Goal: Information Seeking & Learning: Check status

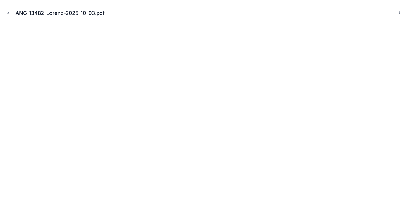
scroll to position [3, 0]
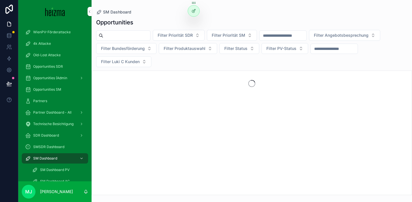
click at [128, 38] on input "scrollable content" at bounding box center [126, 35] width 47 height 8
type input "**********"
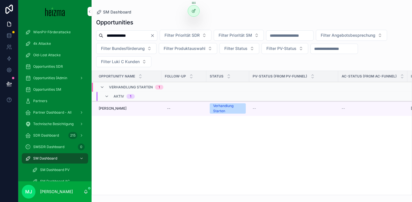
click at [113, 105] on td "Robert Bonell Robert Bonell" at bounding box center [127, 108] width 70 height 15
click at [113, 108] on span "[PERSON_NAME]" at bounding box center [113, 108] width 28 height 5
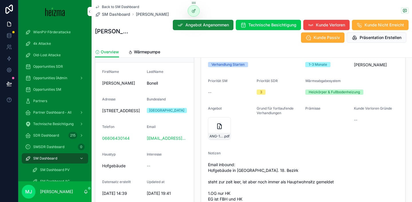
scroll to position [104, 0]
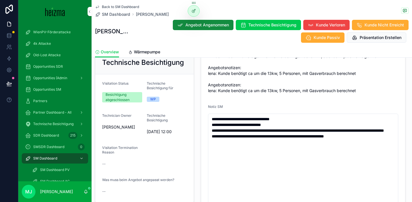
scroll to position [349, 0]
drag, startPoint x: 145, startPoint y: 147, endPoint x: 188, endPoint y: 147, distance: 43.8
click at [188, 147] on form "Visitation Status Besichtigung abgeschlossen Technische Besichtigung für WP Tec…" at bounding box center [144, 138] width 98 height 128
click at [153, 102] on div "WP" at bounding box center [153, 99] width 6 height 5
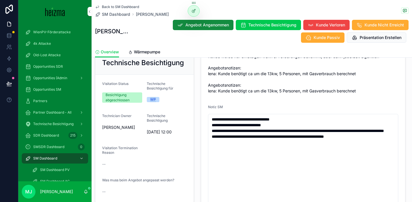
click at [153, 102] on div "WP" at bounding box center [153, 99] width 6 height 5
click at [171, 125] on div "Technische Besichtigung" at bounding box center [167, 118] width 40 height 11
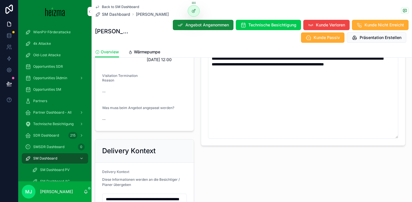
scroll to position [496, 0]
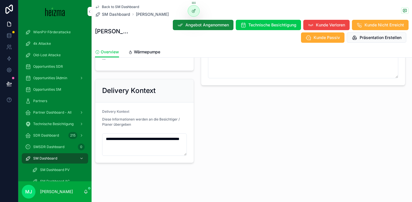
click at [160, 147] on textarea "**********" at bounding box center [144, 144] width 85 height 22
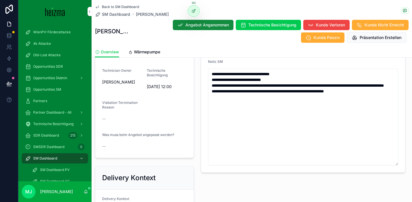
scroll to position [393, 0]
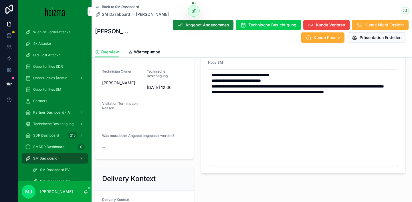
click at [196, 137] on div "Technische Besichtigung Visitation Status Besichtigung abgeschlossen Technische…" at bounding box center [145, 82] width 106 height 157
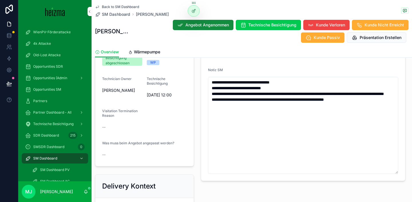
scroll to position [384, 0]
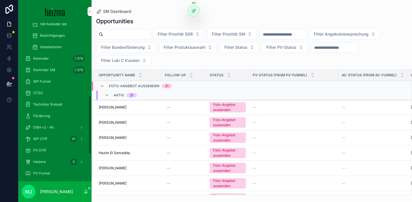
scroll to position [193, 0]
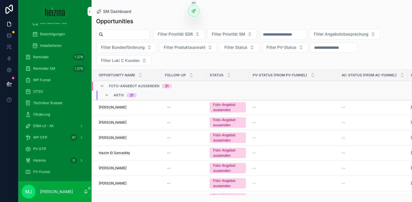
click at [40, 90] on span "OTSO" at bounding box center [38, 91] width 10 height 5
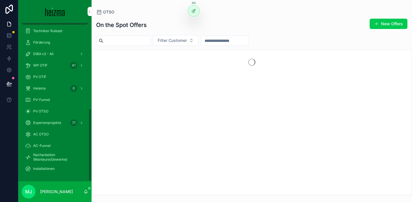
scroll to position [184, 0]
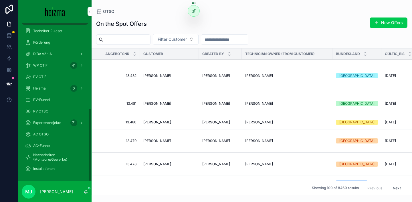
click at [187, 45] on div "On the Spot Offers New Offers Filter Customer Angebotsnr Customer Created By Te…" at bounding box center [252, 104] width 321 height 181
click at [184, 40] on span "Filter Customer" at bounding box center [172, 39] width 29 height 6
type input "*****"
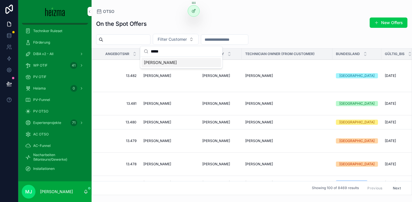
click at [172, 62] on div "Blerim Zhuta" at bounding box center [182, 62] width 80 height 9
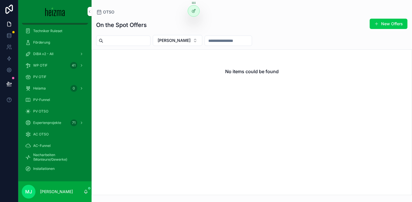
click at [162, 42] on button "Blerim Zhuta" at bounding box center [178, 40] width 50 height 11
type input "**********"
click at [177, 61] on div "[PERSON_NAME]" at bounding box center [179, 63] width 80 height 9
click at [153, 19] on div "On the Spot Offers New Offers" at bounding box center [251, 24] width 311 height 13
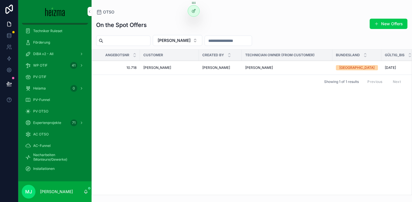
click at [157, 68] on span "[PERSON_NAME]" at bounding box center [157, 67] width 28 height 5
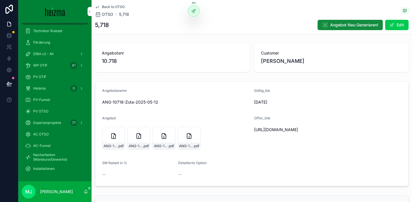
click at [286, 130] on span "https://docs.google.com/document/d/1vEKbzuRR1MKFg4psB-Fd1_l2T1RhMZt1a64Z2y0Ulps…" at bounding box center [302, 130] width 97 height 6
copy span "https://docs.google.com/document/d/1vEKbzuRR1MKFg4psB-Fd1_l2T1RhMZt1a64Z2y0Ulps…"
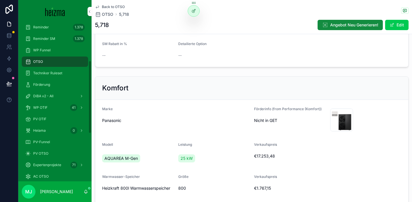
scroll to position [56, 0]
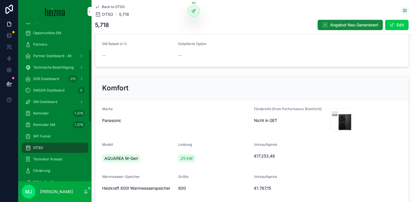
click at [43, 104] on span "SM Dashboard" at bounding box center [45, 101] width 24 height 5
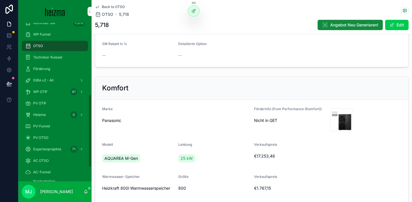
scroll to position [167, 0]
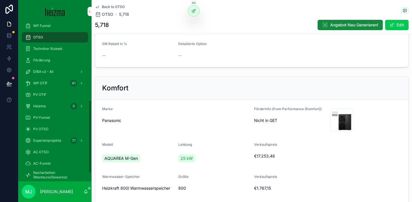
click at [49, 73] on span "DiBA v2 - All" at bounding box center [43, 71] width 20 height 5
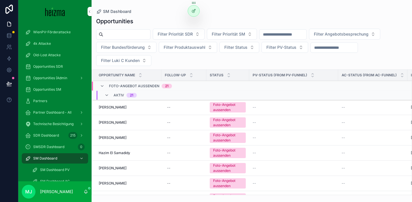
click at [119, 34] on input "scrollable content" at bounding box center [126, 34] width 47 height 8
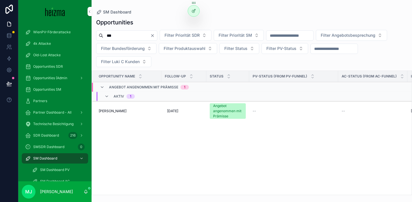
click at [113, 34] on input "***" at bounding box center [126, 35] width 47 height 8
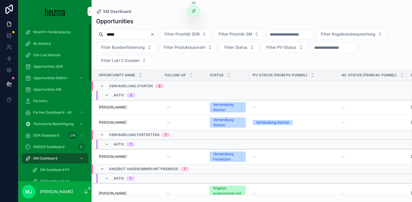
click at [45, 158] on span "SM Dashboard" at bounding box center [45, 158] width 24 height 5
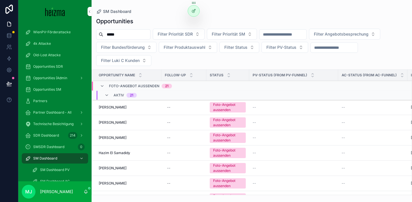
click at [119, 34] on input "*****" at bounding box center [126, 34] width 47 height 8
type input "******"
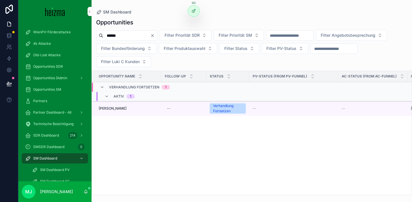
click at [108, 109] on span "Edin Tadzic" at bounding box center [113, 108] width 28 height 5
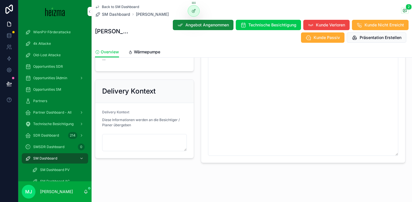
scroll to position [355, 0]
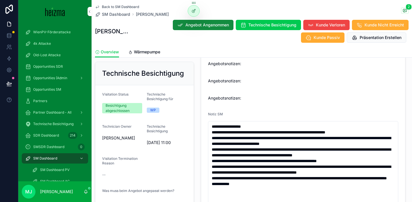
click at [155, 53] on span "Wärmepumpe" at bounding box center [147, 52] width 26 height 6
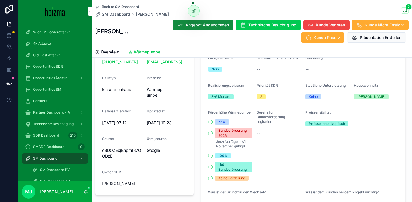
scroll to position [200, 0]
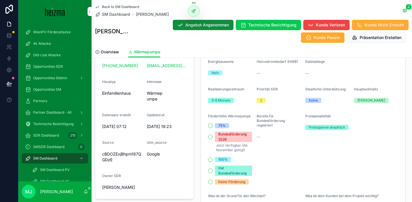
click at [196, 119] on div "Personal Information - Edin Tadzic Kundeninformationen Bearbeiten FirstName Edi…" at bounding box center [145, 70] width 106 height 261
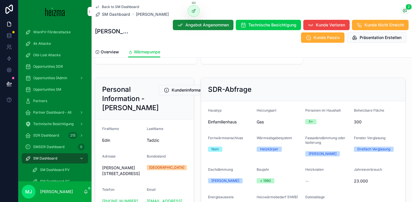
scroll to position [0, 0]
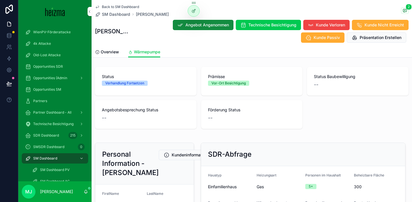
click at [116, 54] on span "Overview" at bounding box center [110, 52] width 18 height 6
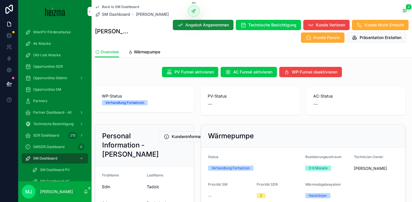
click at [106, 15] on span "SM Dashboard" at bounding box center [116, 14] width 28 height 6
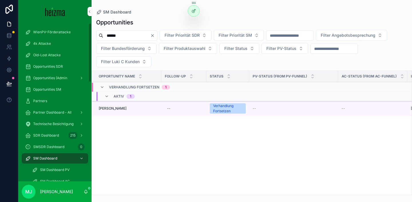
click at [53, 160] on span "SM Dashboard" at bounding box center [45, 158] width 24 height 5
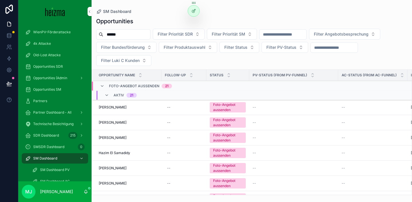
click at [147, 35] on input "******" at bounding box center [126, 34] width 47 height 8
click at [335, 33] on span "Filter Angebotsbesprechung" at bounding box center [341, 34] width 55 height 6
click at [311, 16] on div "Opportunities Filter Priorität SDR Filter Priorität SM Filter Angebotsbesprechu…" at bounding box center [252, 104] width 321 height 181
click at [230, 49] on span "Filter Status" at bounding box center [235, 47] width 23 height 6
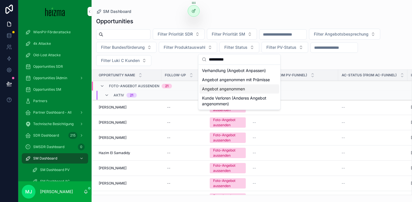
type input "**********"
click at [220, 84] on div "Angebot angenommen mit Prämisse" at bounding box center [240, 79] width 80 height 9
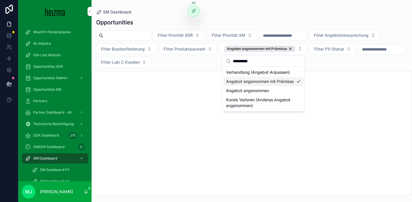
click at [165, 24] on div "Opportunities" at bounding box center [251, 22] width 311 height 8
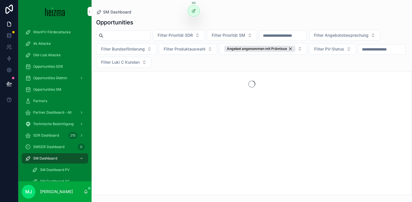
click at [140, 63] on span "Filter Luki C Kunden" at bounding box center [120, 62] width 39 height 6
click at [160, 102] on div "Yes" at bounding box center [179, 103] width 80 height 9
click at [120, 63] on button "Yes" at bounding box center [108, 62] width 24 height 11
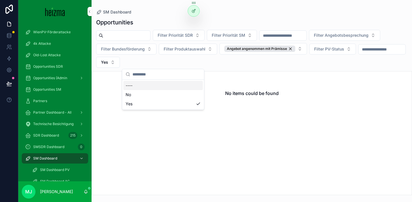
click at [156, 84] on div "----" at bounding box center [163, 85] width 80 height 9
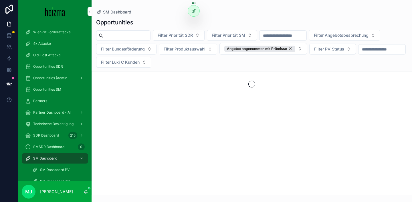
click at [247, 66] on div "Filter Priorität SDR Filter Priorität SM Filter Angebotsbesprechung Filter Bund…" at bounding box center [252, 49] width 321 height 38
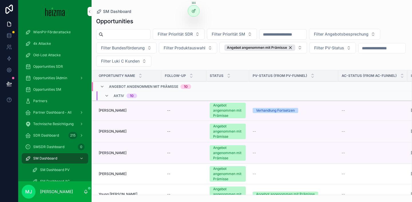
click at [291, 48] on div "Angebot angenommen mit Prämisse" at bounding box center [259, 47] width 71 height 6
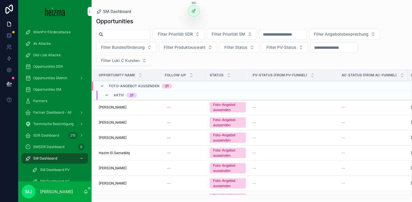
click at [285, 17] on div "Opportunities" at bounding box center [251, 21] width 311 height 8
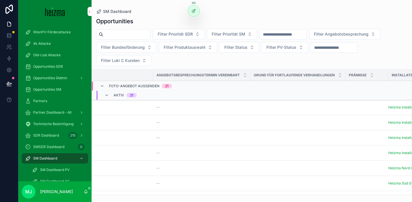
scroll to position [0, 558]
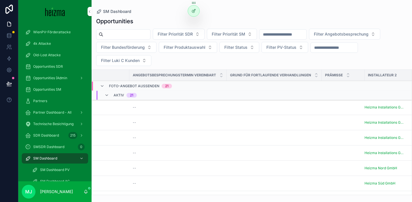
click at [256, 62] on div "Filter Priorität SDR Filter Priorität SM Filter Angebotsbesprechung Filter Bund…" at bounding box center [252, 47] width 321 height 37
click at [317, 76] on icon "scrollable content" at bounding box center [316, 76] width 2 height 1
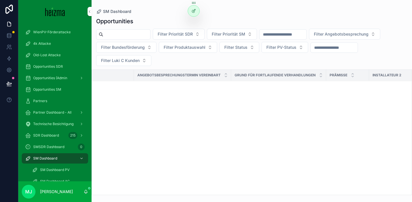
scroll to position [2790, 558]
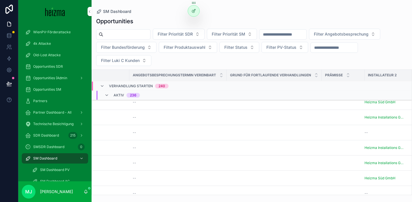
click at [104, 85] on icon "scrollable content" at bounding box center [102, 86] width 5 height 5
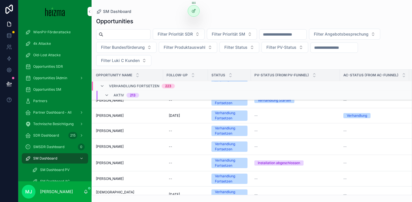
scroll to position [3237, 0]
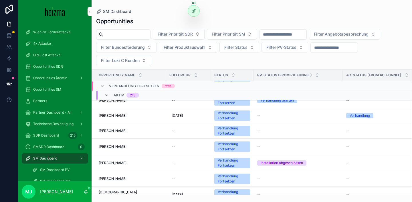
click at [113, 147] on span "Nore Janisch" at bounding box center [113, 146] width 28 height 5
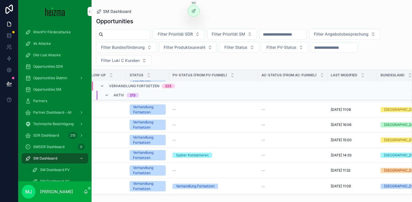
scroll to position [3337, 0]
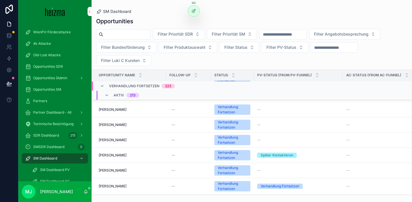
click at [107, 124] on span "[PERSON_NAME]" at bounding box center [113, 124] width 28 height 5
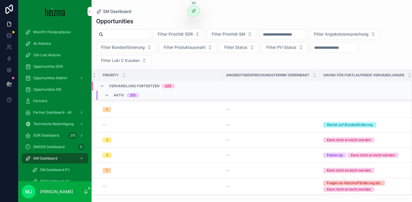
scroll to position [3337, 558]
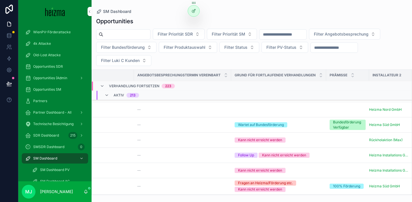
click at [212, 57] on div "Filter Priorität SDR Filter Priorität SM Filter Angebotsbesprechung Filter Bund…" at bounding box center [252, 47] width 321 height 37
click at [196, 11] on icon at bounding box center [194, 11] width 5 height 5
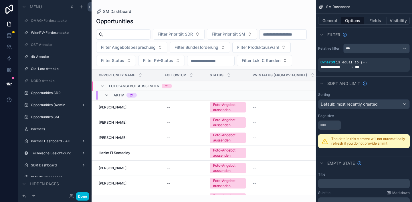
click at [235, 70] on div "scrollable content" at bounding box center [204, 101] width 224 height 202
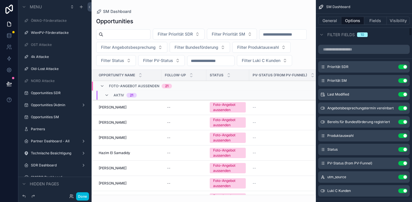
scroll to position [625, 0]
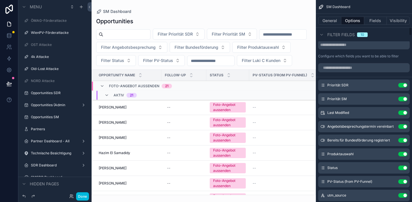
click at [343, 68] on input "scrollable content" at bounding box center [364, 67] width 92 height 9
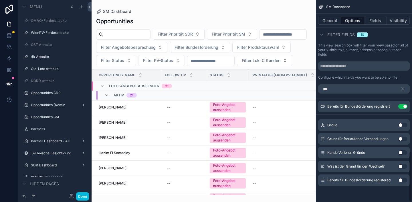
scroll to position [565, 0]
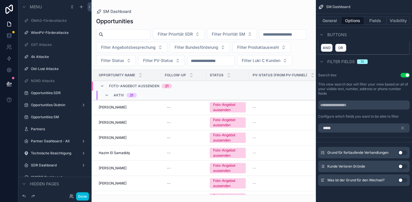
type input "*****"
click at [404, 153] on button "Use setting" at bounding box center [402, 152] width 9 height 5
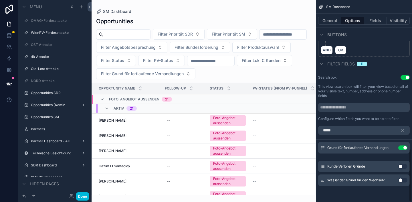
scroll to position [563, 0]
click at [403, 131] on icon "scrollable content" at bounding box center [402, 129] width 5 height 5
click at [403, 131] on input "*****" at bounding box center [364, 129] width 92 height 9
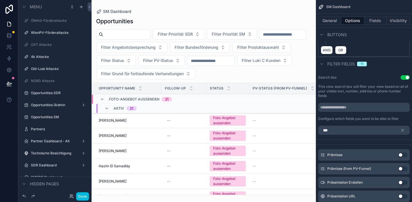
type input "***"
click at [401, 155] on button "Use setting" at bounding box center [402, 154] width 9 height 5
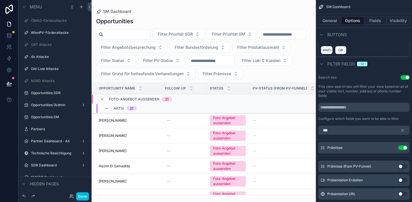
click at [283, 21] on div "Opportunities" at bounding box center [203, 21] width 215 height 8
click at [83, 194] on button "Done" at bounding box center [82, 196] width 13 height 8
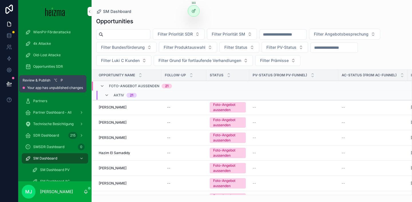
click at [8, 83] on icon at bounding box center [9, 83] width 5 height 3
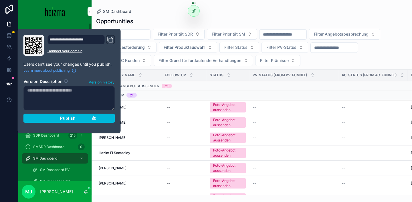
click at [56, 93] on textarea at bounding box center [69, 98] width 92 height 24
type textarea "**********"
click at [71, 118] on span "Publish" at bounding box center [67, 117] width 15 height 5
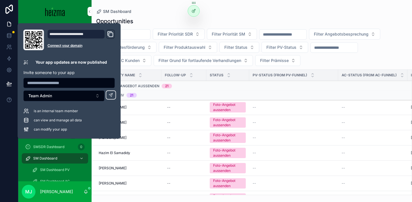
click at [318, 60] on div "Filter Priorität SDR Filter Priorität SM Filter Angebotsbesprechung Filter Bund…" at bounding box center [252, 47] width 321 height 37
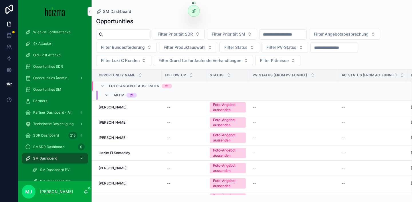
click at [232, 62] on span "Filter Grund für fortlaufende Verhandlungen" at bounding box center [200, 61] width 83 height 6
type input "*****"
click at [200, 84] on div "Wartet auf Bundesförderung" at bounding box center [204, 83] width 80 height 9
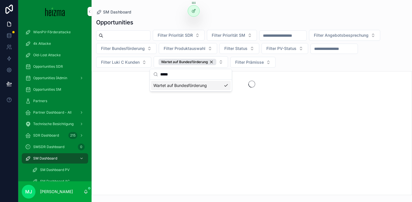
click at [284, 7] on div "SM Dashboard Opportunities Filter Priorität SDR Filter Priorität SM Filter Ange…" at bounding box center [252, 97] width 321 height 195
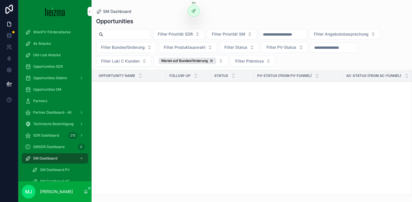
scroll to position [425, 0]
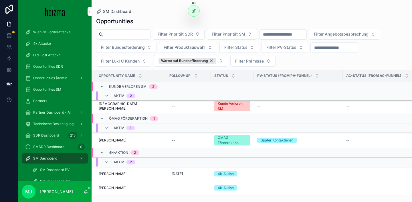
click at [219, 64] on button "Wartet auf Bundesförderung" at bounding box center [191, 60] width 74 height 11
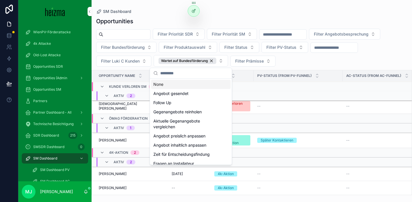
click at [221, 63] on button "Wartet auf Bundesförderung" at bounding box center [191, 60] width 74 height 11
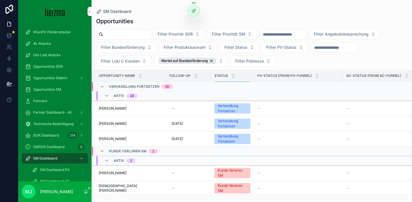
scroll to position [423, 0]
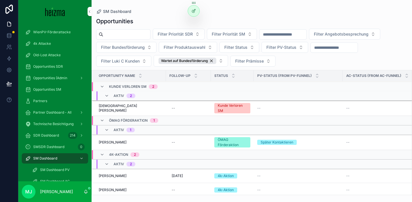
click at [212, 61] on div "Wartet auf Bundesförderung" at bounding box center [188, 61] width 58 height 6
click at [216, 61] on span "Wartet auf Bundesförderung" at bounding box center [188, 61] width 58 height 6
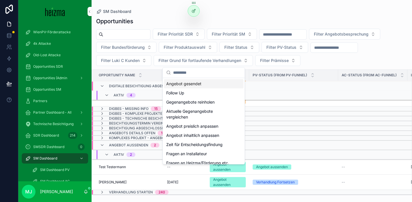
scroll to position [454, 0]
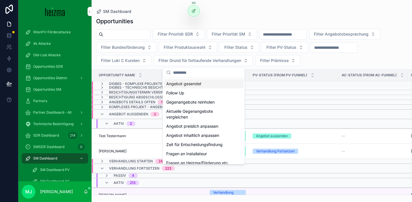
click at [268, 58] on span "Filter Prämisse" at bounding box center [274, 61] width 29 height 6
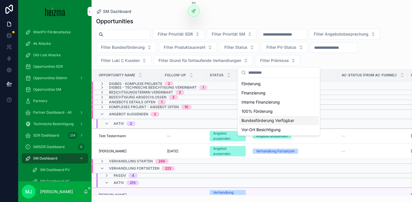
click at [268, 118] on div "Bundesförderung Verfügbar" at bounding box center [279, 120] width 80 height 9
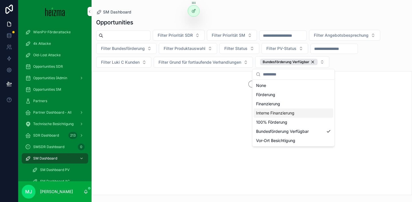
click at [358, 56] on div "Filter Priorität SDR Filter Priorität SM Filter Angebotsbesprechung Filter Bund…" at bounding box center [252, 49] width 321 height 38
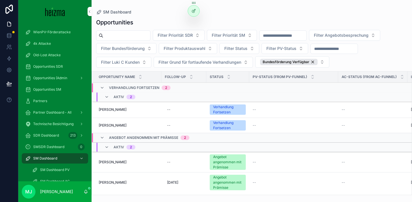
click at [314, 62] on div "Bundesförderung Verfügbar" at bounding box center [289, 62] width 58 height 6
click at [106, 111] on span "Nore Janisch" at bounding box center [113, 109] width 28 height 5
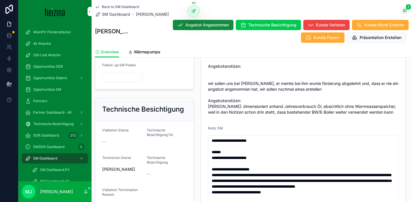
scroll to position [339, 0]
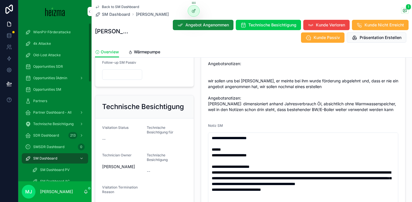
click at [118, 14] on span "SM Dashboard" at bounding box center [116, 14] width 28 height 6
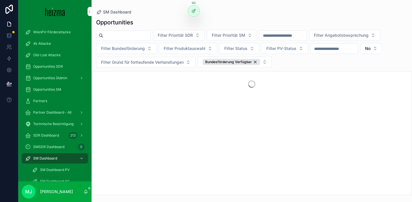
click at [255, 62] on div "Bundesförderung Verfügbar" at bounding box center [232, 62] width 58 height 6
click at [371, 50] on span "No" at bounding box center [367, 49] width 5 height 6
click at [351, 70] on div "----" at bounding box center [371, 71] width 80 height 9
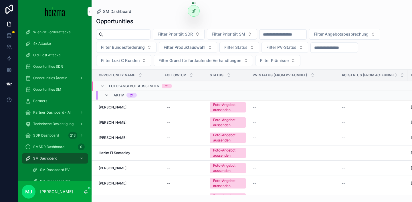
click at [396, 50] on div "Filter Priorität SDR Filter Priorität SM Filter Angebotsbesprechung Filter Bund…" at bounding box center [252, 47] width 321 height 37
click at [232, 60] on span "Filter Grund für fortlaufende Verhandlungen" at bounding box center [200, 61] width 83 height 6
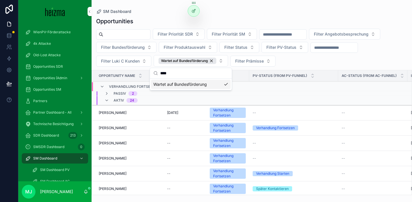
type input "****"
click at [334, 56] on div "Filter Priorität SDR Filter Priorität SM Filter Angebotsbesprechung Filter Bund…" at bounding box center [252, 48] width 321 height 38
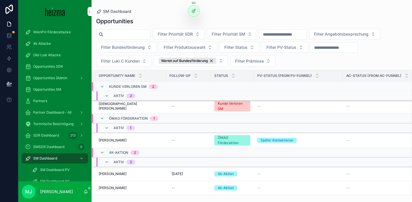
scroll to position [427, 0]
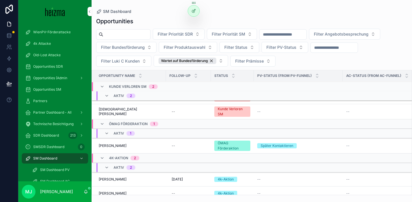
click at [211, 62] on div "Wartet auf Bundesförderung" at bounding box center [188, 61] width 58 height 6
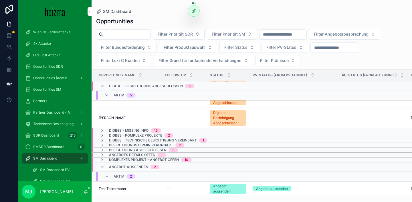
scroll to position [463, 0]
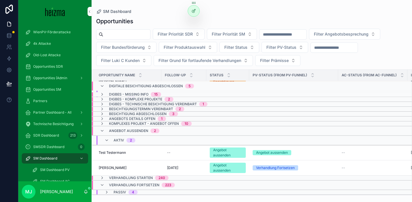
click at [396, 49] on div "Filter Priorität SDR Filter Priorität SM Filter Angebotsbesprechung Filter Bund…" at bounding box center [252, 47] width 321 height 37
click at [57, 89] on span "Opportunities SM" at bounding box center [47, 89] width 28 height 5
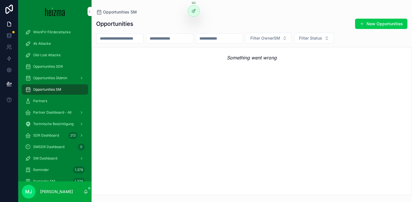
click at [130, 38] on input "scrollable content" at bounding box center [119, 38] width 47 height 8
click at [46, 156] on span "SM Dashboard" at bounding box center [45, 158] width 24 height 5
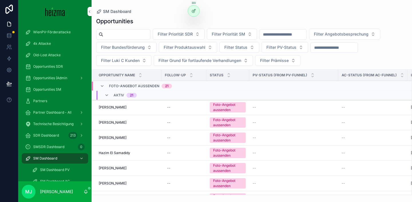
click at [212, 61] on span "Filter Grund für fortlaufende Verhandlungen" at bounding box center [200, 61] width 83 height 6
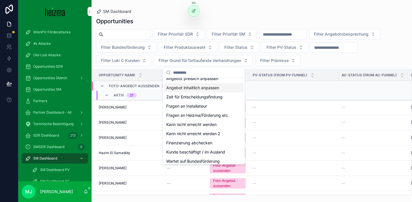
scroll to position [50, 0]
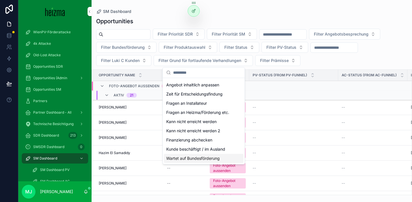
click at [212, 158] on div "Wartet auf Bundesförderung" at bounding box center [204, 157] width 80 height 9
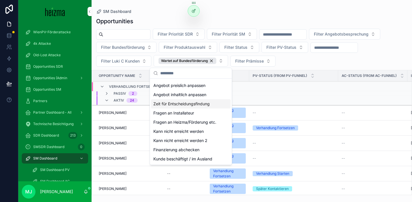
scroll to position [60, 0]
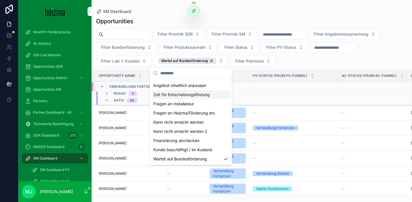
click at [126, 85] on span "Verhandlung Fortsetzen" at bounding box center [134, 86] width 50 height 5
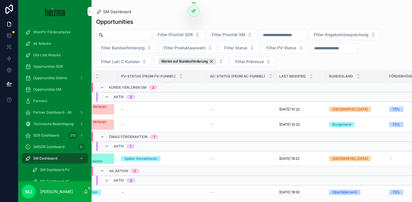
scroll to position [4, 0]
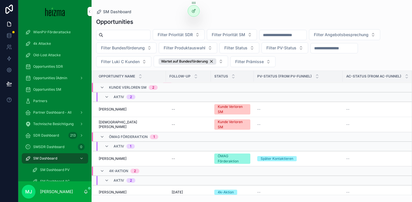
click at [212, 62] on div "Wartet auf Bundesförderung" at bounding box center [188, 61] width 58 height 6
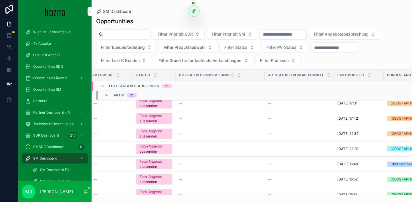
scroll to position [4, 0]
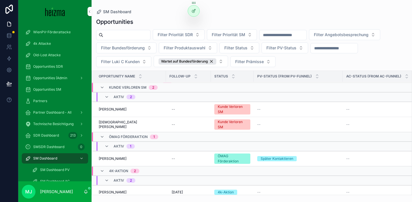
click at [142, 34] on input "scrollable content" at bounding box center [126, 35] width 47 height 8
click at [110, 108] on span "Kurt Witowetz" at bounding box center [113, 109] width 28 height 5
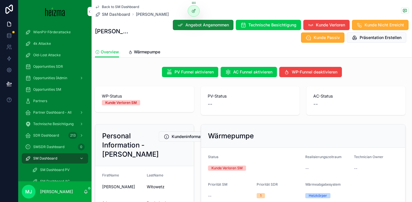
click at [142, 49] on span "Wärmepumpe" at bounding box center [147, 52] width 26 height 6
click at [116, 14] on span "SM Dashboard" at bounding box center [116, 14] width 28 height 6
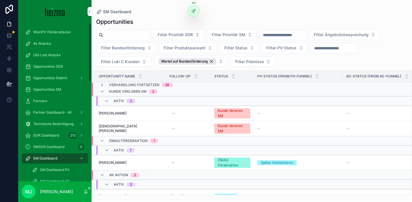
click at [49, 157] on span "SM Dashboard" at bounding box center [45, 158] width 24 height 5
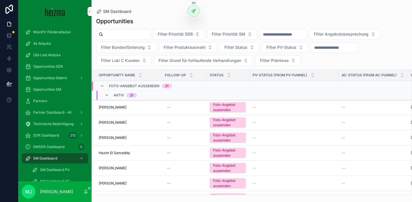
click at [201, 62] on span "Filter Grund für fortlaufende Verhandlungen" at bounding box center [200, 61] width 83 height 6
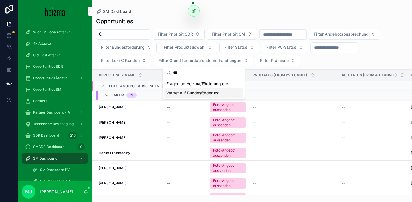
type input "***"
click at [199, 95] on div "Wartet auf Bundesförderung" at bounding box center [204, 92] width 80 height 9
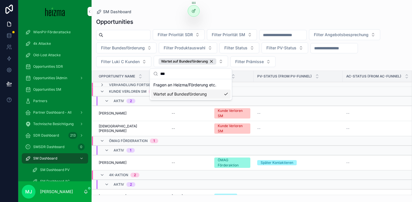
click at [319, 59] on div "Filter Priorität SDR Filter Priorität SM Filter Angebotsbesprechung Filter Bund…" at bounding box center [252, 48] width 321 height 38
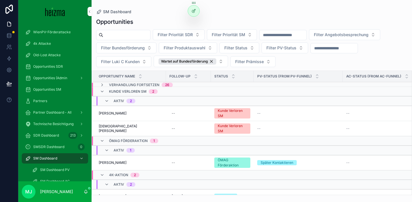
click at [131, 84] on span "Verhandlung Fortsetzen" at bounding box center [134, 84] width 50 height 5
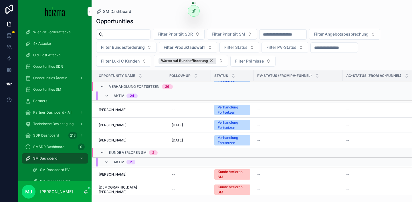
scroll to position [353, 0]
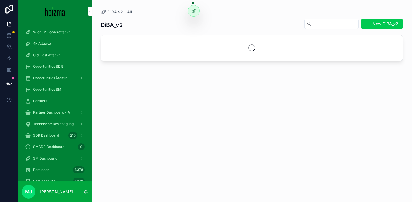
click at [331, 24] on input "scrollable content" at bounding box center [335, 24] width 47 height 8
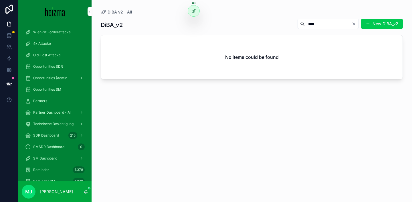
click at [305, 21] on input "****" at bounding box center [328, 24] width 47 height 8
type input "****"
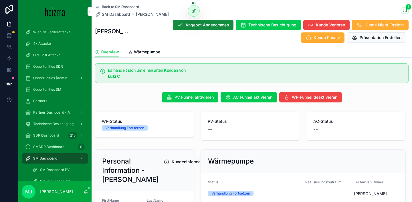
scroll to position [4, 0]
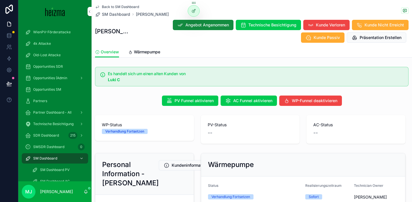
click at [131, 100] on div "PV Funnel aktivieren AC Funnel aktivieren WP-Funnel deaktivieren" at bounding box center [252, 100] width 314 height 10
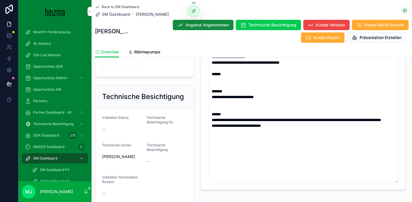
scroll to position [350, 0]
click at [195, 141] on div "Technische Besichtigung Visitation Status -- Technische Besichtigung für Techni…" at bounding box center [145, 158] width 106 height 152
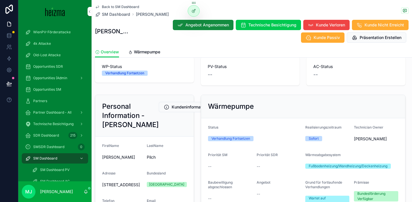
scroll to position [74, 0]
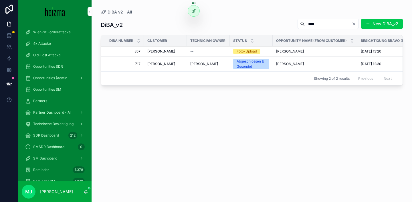
click at [245, 21] on div "DiBA_v2 **** New DiBA_v2" at bounding box center [252, 24] width 302 height 13
click at [354, 24] on icon "Clear" at bounding box center [354, 23] width 5 height 5
click at [253, 16] on div "DiBA_v2 New DiBA_v2 DiBA Number Customer Technician Owner Status Opportunity Na…" at bounding box center [252, 105] width 302 height 180
